Goal: Transaction & Acquisition: Subscribe to service/newsletter

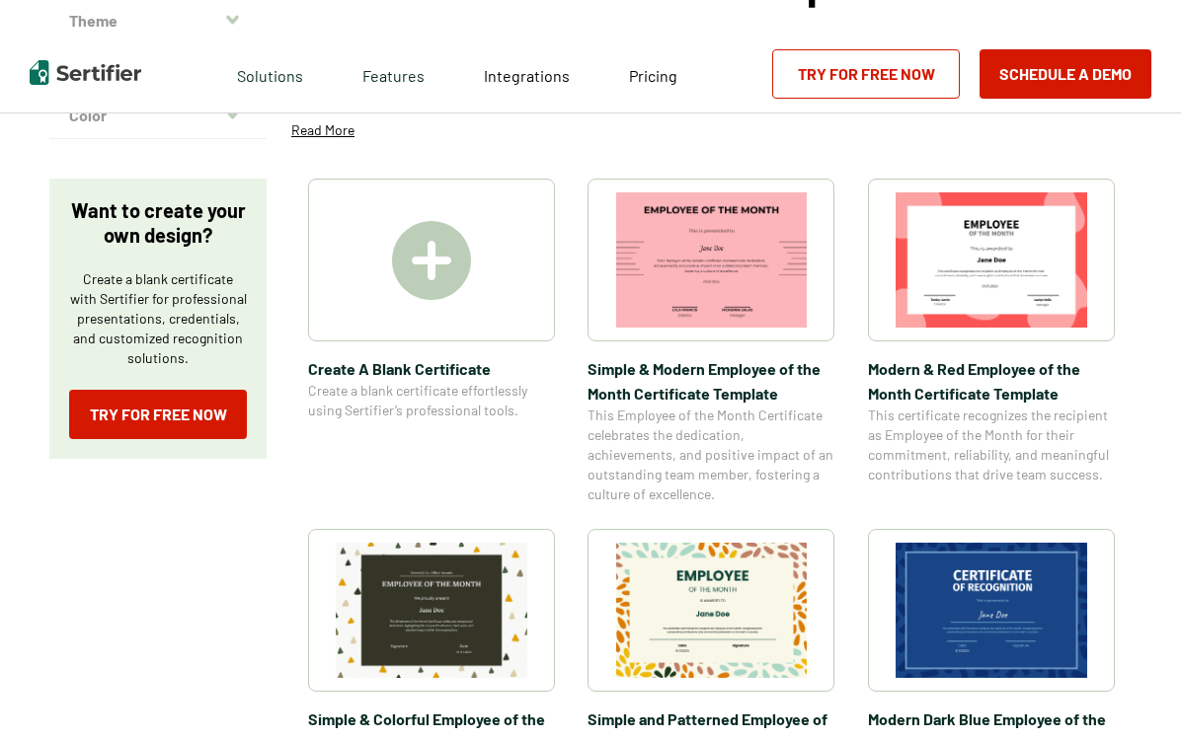
scroll to position [260, 0]
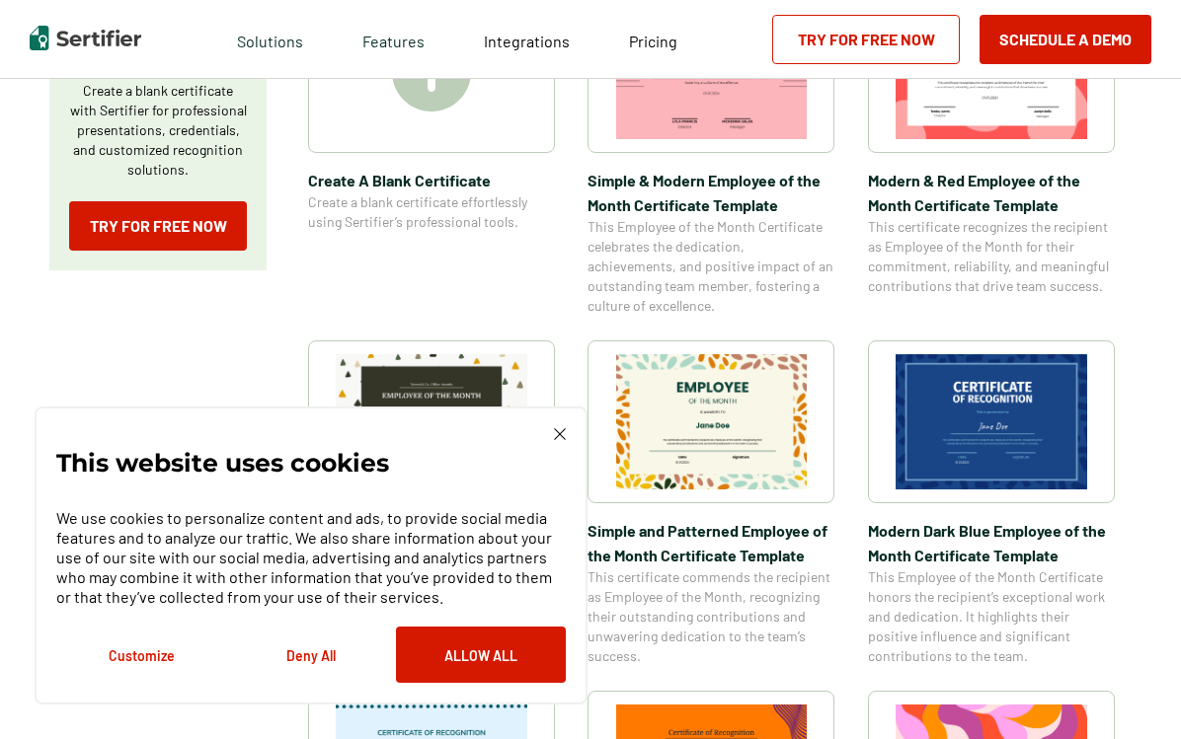
click at [457, 654] on button "Allow All" at bounding box center [481, 655] width 170 height 56
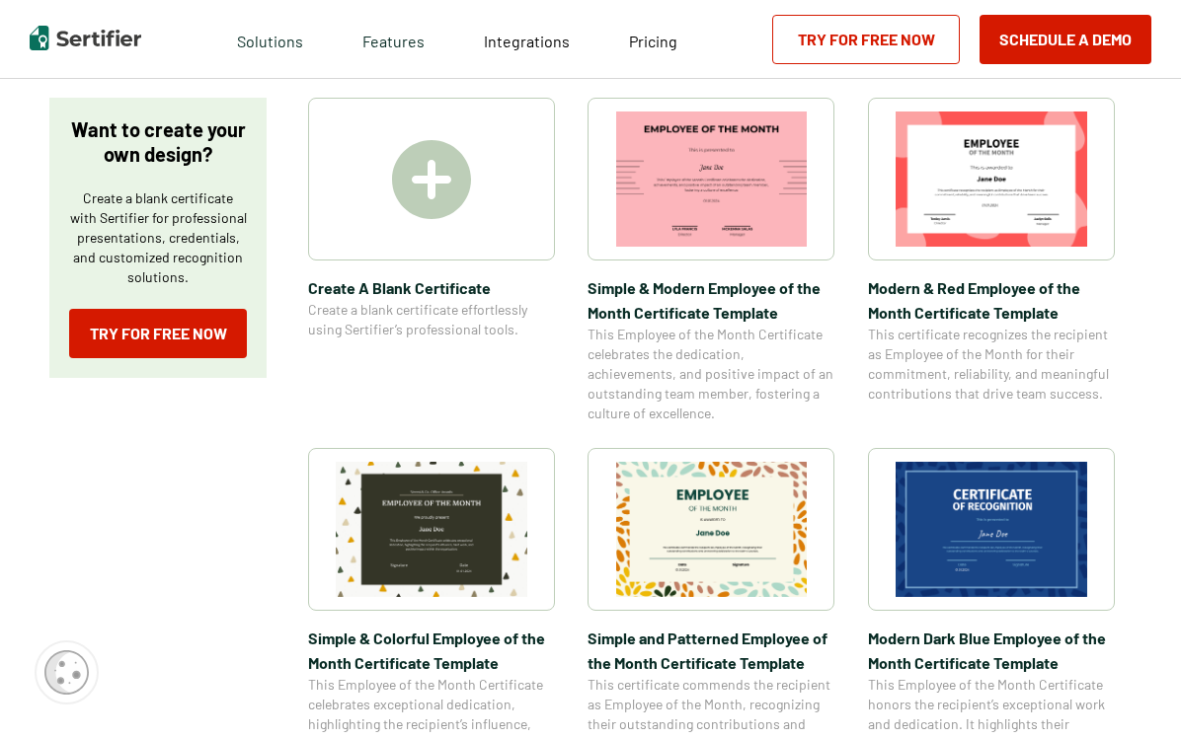
scroll to position [388, 0]
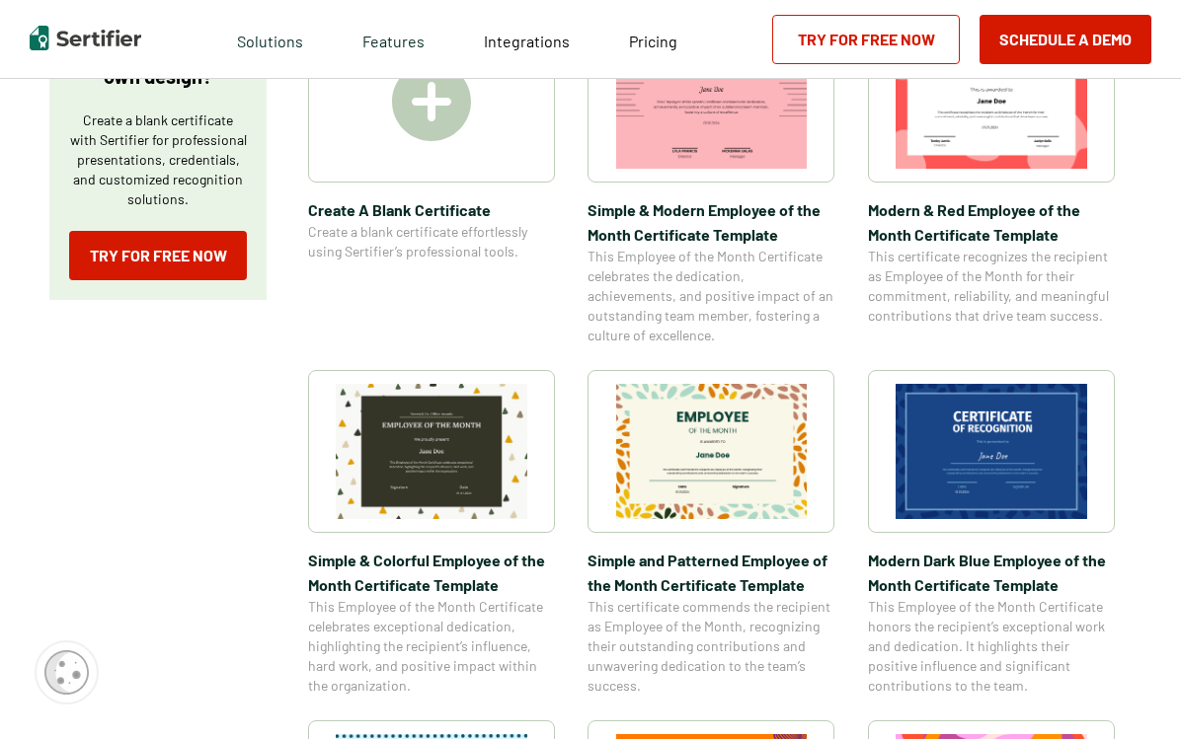
click at [748, 490] on img at bounding box center [712, 451] width 192 height 135
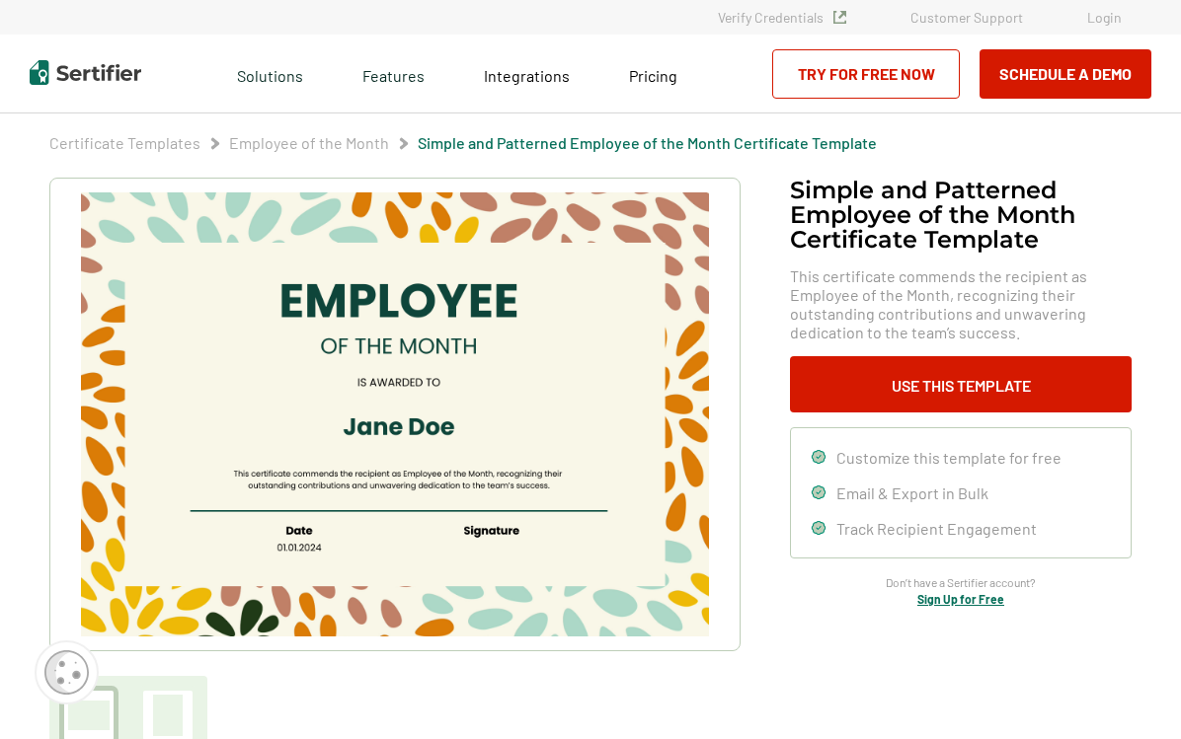
click at [465, 335] on img at bounding box center [395, 414] width 628 height 444
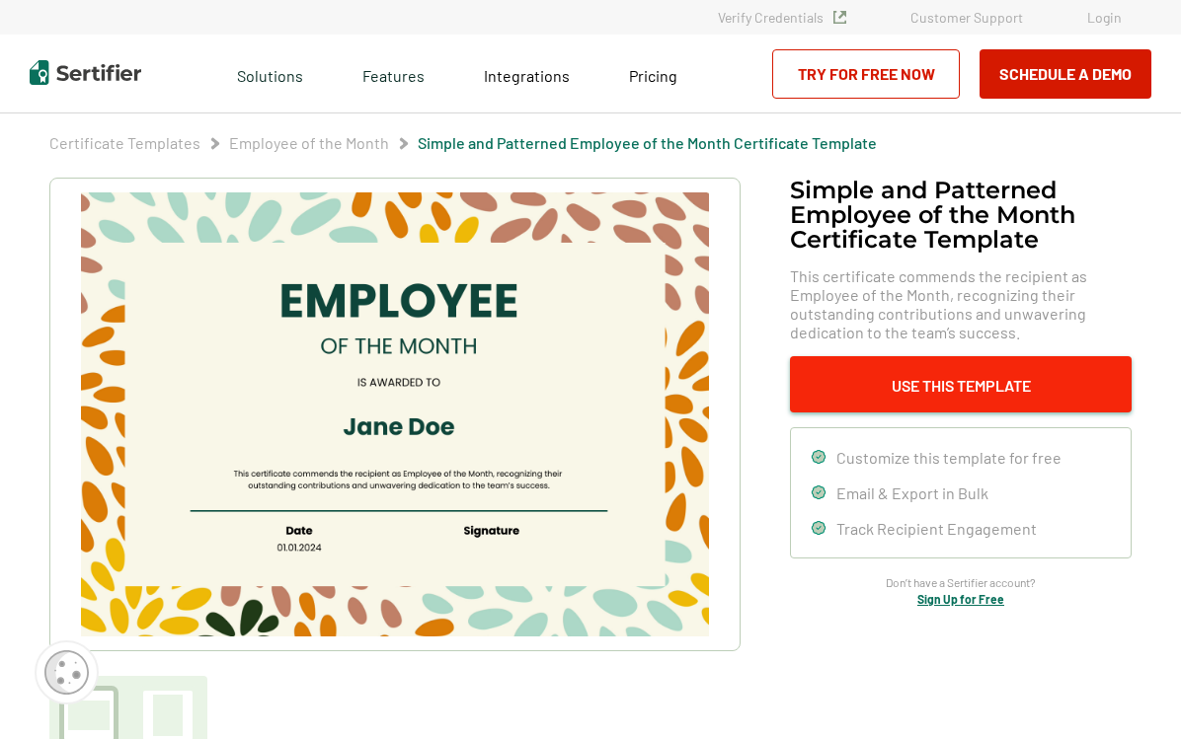
click at [887, 410] on button "Use This Template" at bounding box center [961, 384] width 342 height 56
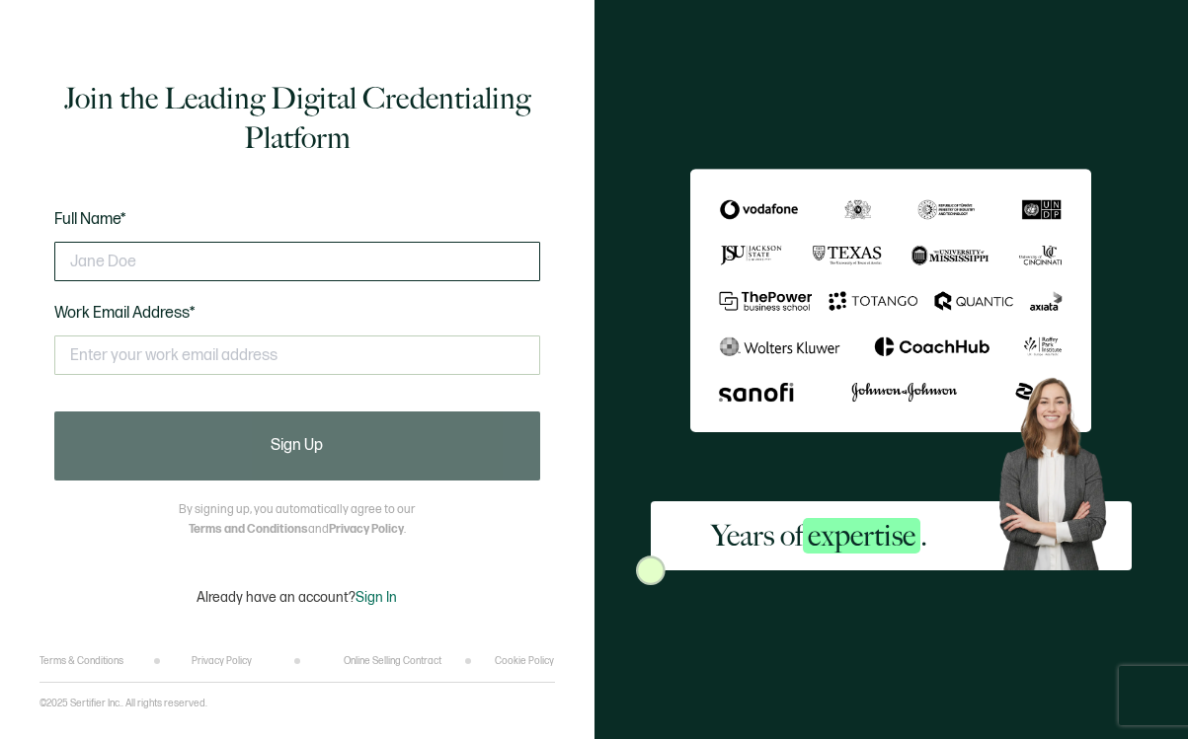
click at [312, 273] on input "text" at bounding box center [297, 261] width 486 height 39
type input "[PERSON_NAME]"
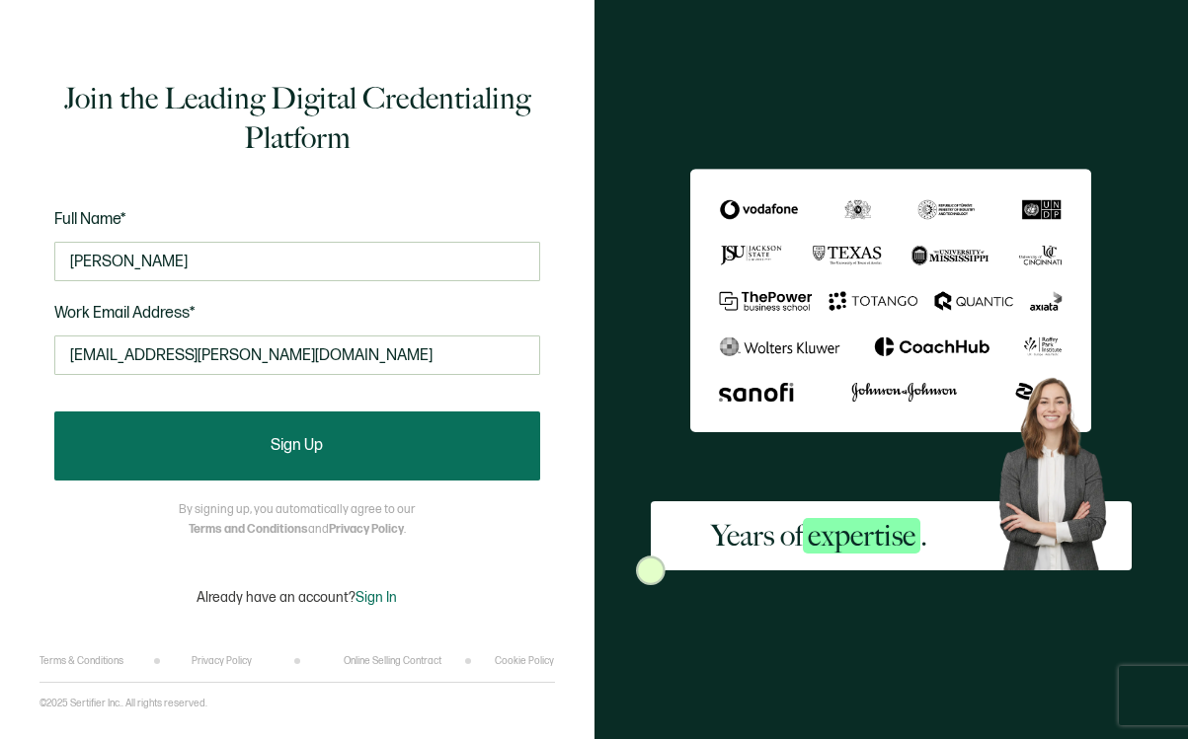
type input "[EMAIL_ADDRESS][PERSON_NAME][DOMAIN_NAME]"
click at [351, 454] on button "Sign Up" at bounding box center [297, 446] width 486 height 69
